Goal: Task Accomplishment & Management: Complete application form

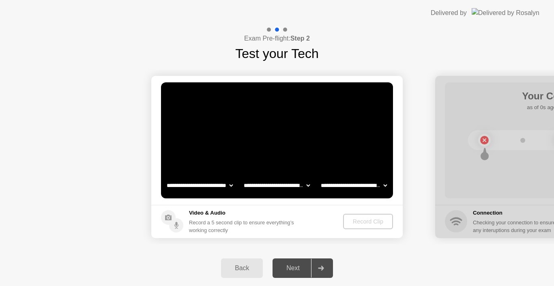
select select "**********"
select select "*******"
click at [360, 228] on button "Record Clip" at bounding box center [368, 221] width 49 height 15
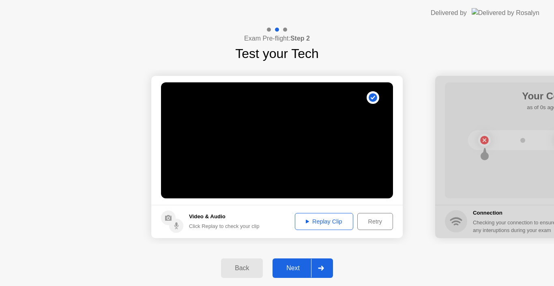
click at [299, 267] on div "Next" at bounding box center [293, 267] width 36 height 7
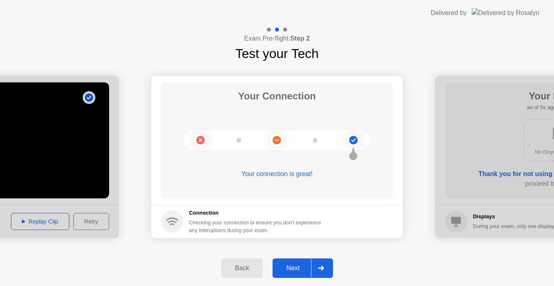
click at [300, 266] on div "Next" at bounding box center [293, 267] width 36 height 7
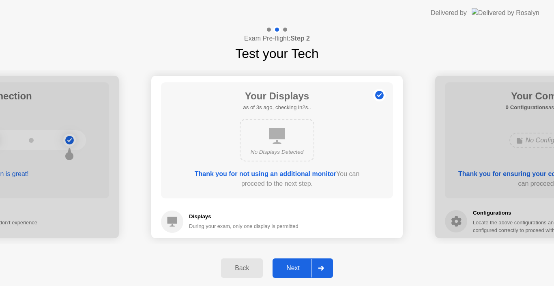
click at [300, 266] on div "Next" at bounding box center [293, 267] width 36 height 7
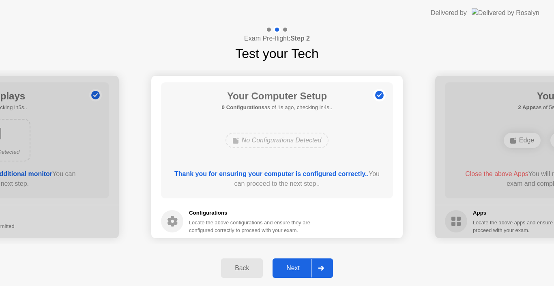
click at [300, 266] on div "Next" at bounding box center [293, 267] width 36 height 7
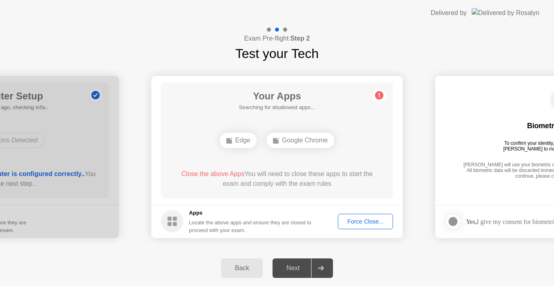
click at [383, 218] on div "Force Close..." at bounding box center [365, 221] width 49 height 6
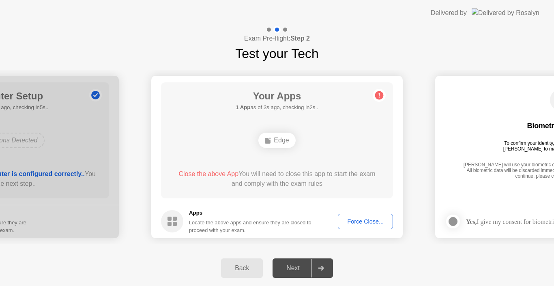
click at [362, 224] on div "Force Close..." at bounding box center [365, 221] width 49 height 6
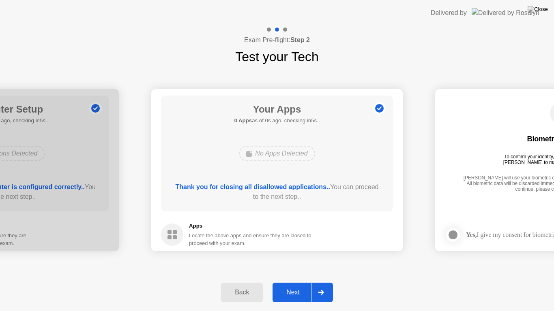
click at [301, 285] on div "Next" at bounding box center [293, 292] width 36 height 7
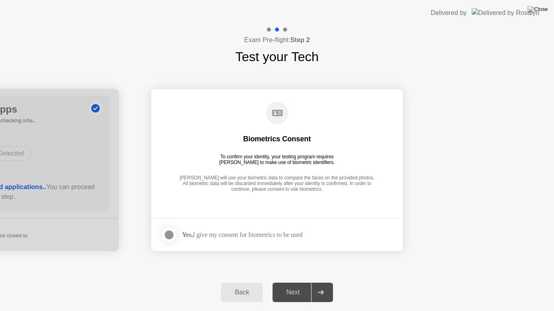
click at [170, 240] on div at bounding box center [169, 235] width 10 height 10
click at [298, 285] on div "Next" at bounding box center [293, 292] width 36 height 7
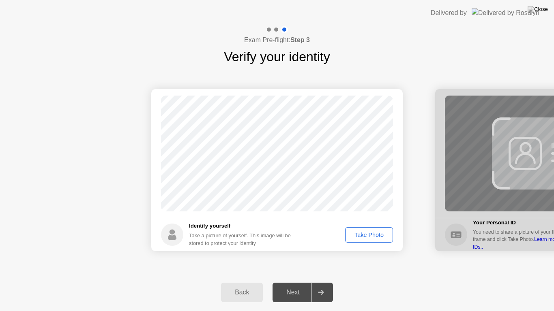
click at [364, 240] on button "Take Photo" at bounding box center [369, 234] width 48 height 15
click at [307, 285] on div "Next" at bounding box center [293, 292] width 36 height 7
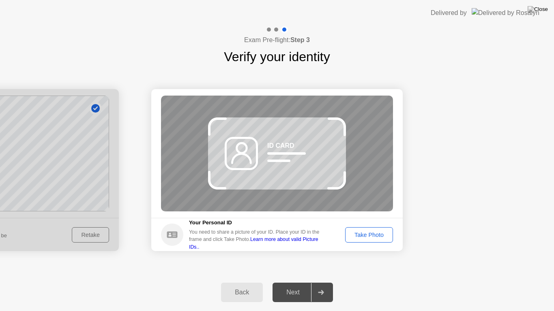
click at [358, 230] on button "Take Photo" at bounding box center [369, 234] width 48 height 15
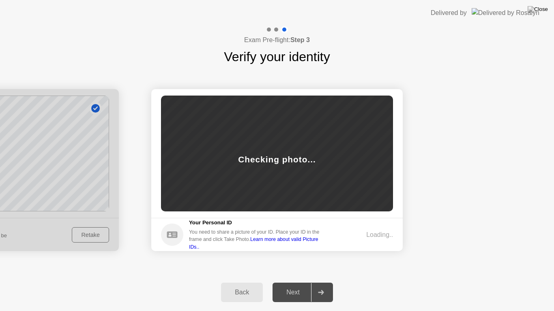
click at [241, 285] on div "Back" at bounding box center [241, 292] width 37 height 7
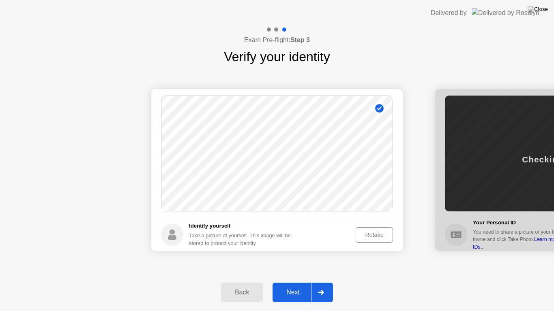
click at [372, 235] on div "Retake" at bounding box center [374, 235] width 32 height 6
click at [371, 235] on div "Take Photo" at bounding box center [369, 235] width 42 height 6
click at [311, 285] on div at bounding box center [320, 292] width 19 height 19
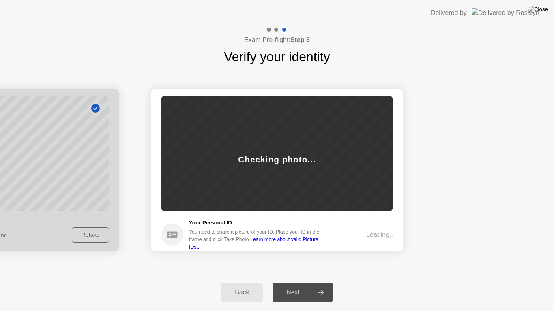
click at [247, 285] on div "Back" at bounding box center [241, 292] width 37 height 7
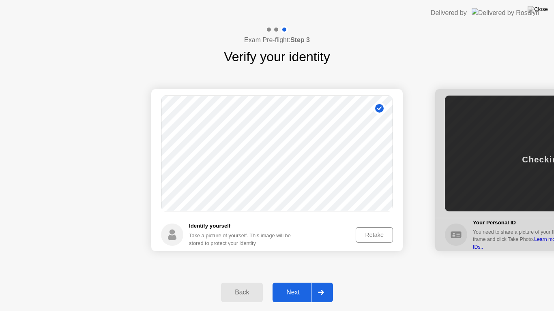
click at [388, 237] on div "Retake" at bounding box center [374, 235] width 32 height 6
click at [388, 237] on div "Take Photo" at bounding box center [369, 235] width 42 height 6
click at [298, 285] on div "Next" at bounding box center [293, 292] width 36 height 7
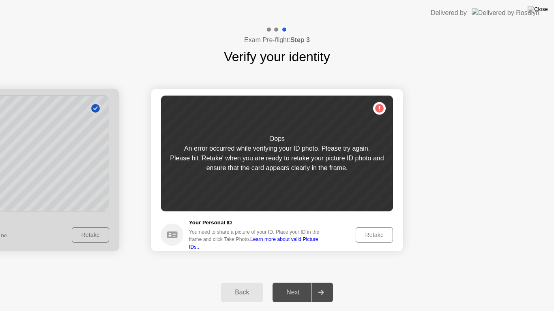
click at [385, 238] on div "Retake" at bounding box center [374, 235] width 32 height 6
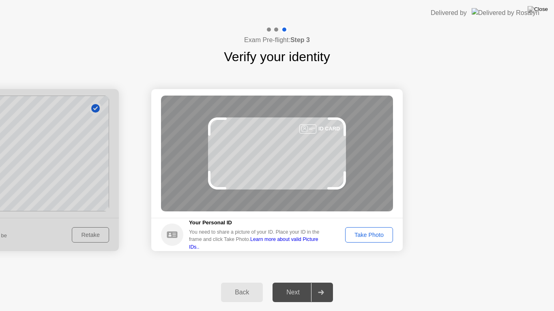
click at [380, 232] on div "Take Photo" at bounding box center [369, 235] width 42 height 6
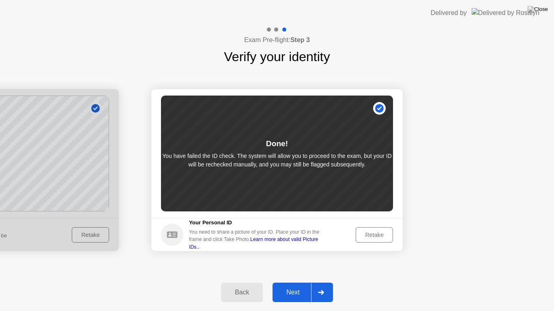
click at [309, 285] on div "Next" at bounding box center [293, 292] width 36 height 7
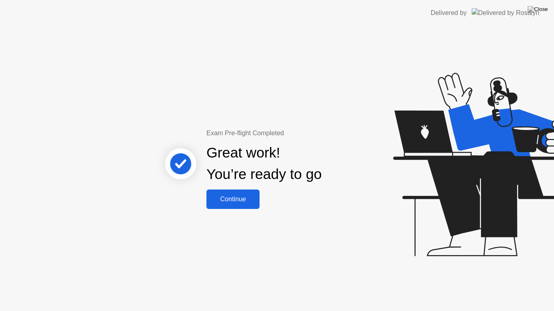
click at [254, 194] on button "Continue" at bounding box center [232, 199] width 53 height 19
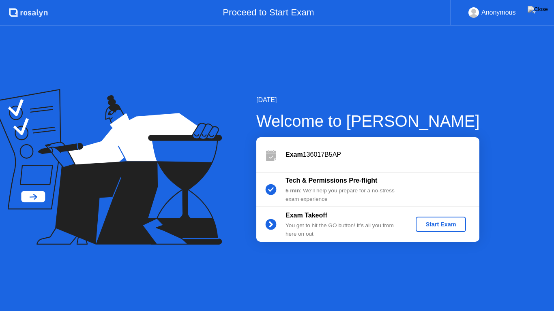
click at [439, 226] on div "Start Exam" at bounding box center [440, 224] width 43 height 6
